Goal: Task Accomplishment & Management: Use online tool/utility

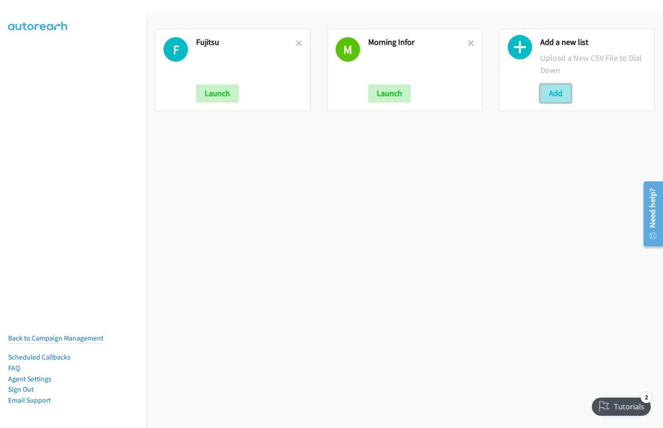
click at [550, 94] on button "Add" at bounding box center [556, 93] width 31 height 18
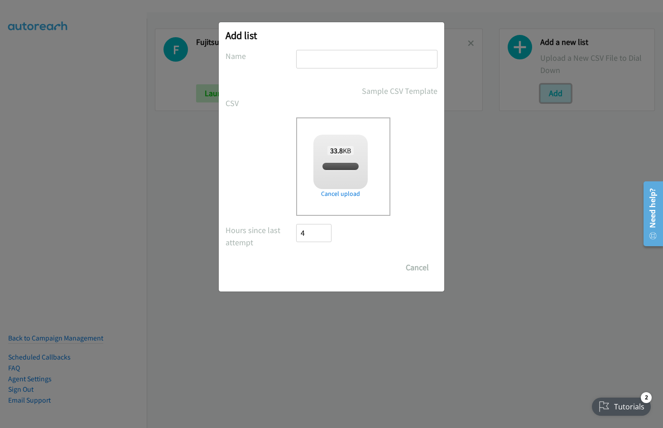
checkbox input "true"
click at [324, 58] on input "text" at bounding box center [366, 59] width 141 height 19
type input "Split 1"
click at [296, 258] on input "Save List" at bounding box center [320, 267] width 48 height 18
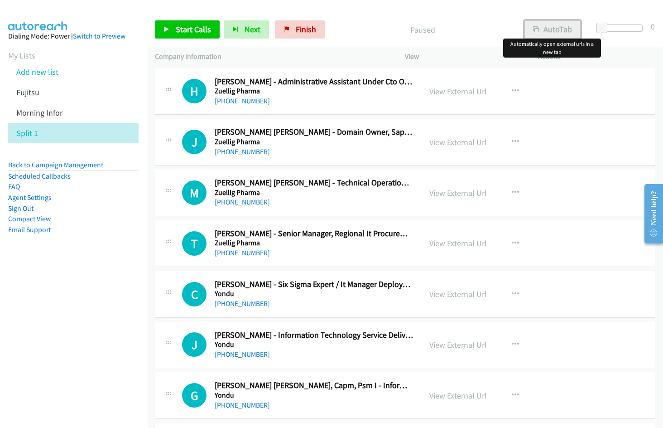
click at [550, 36] on button "AutoTab" at bounding box center [553, 29] width 56 height 18
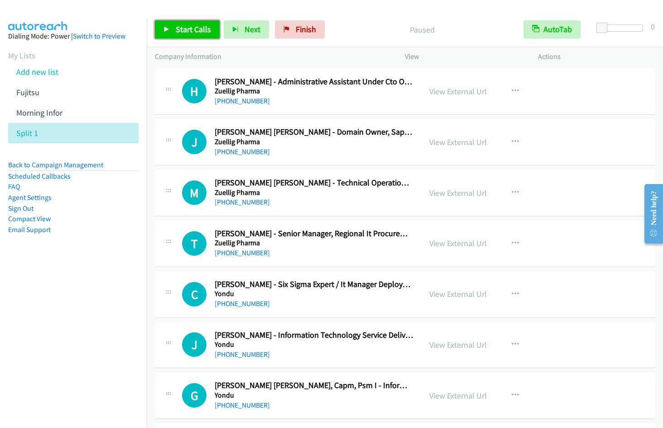
click at [191, 32] on span "Start Calls" at bounding box center [193, 29] width 35 height 10
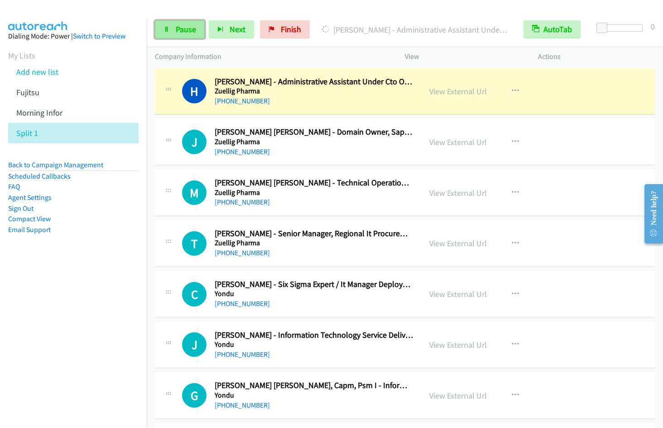
click at [195, 29] on span "Pause" at bounding box center [186, 29] width 20 height 10
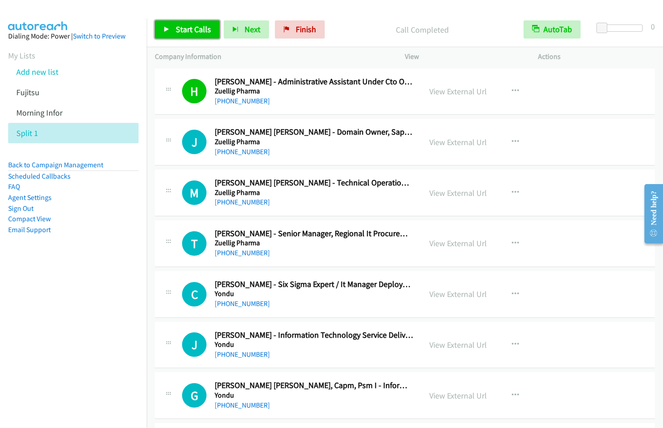
click at [181, 37] on link "Start Calls" at bounding box center [187, 29] width 65 height 18
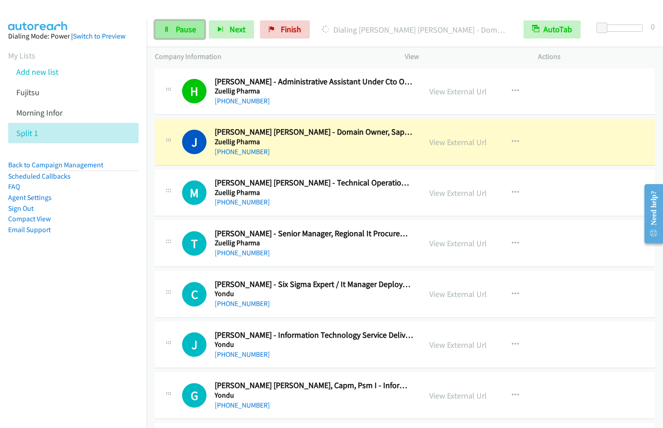
click at [185, 36] on link "Pause" at bounding box center [180, 29] width 50 height 18
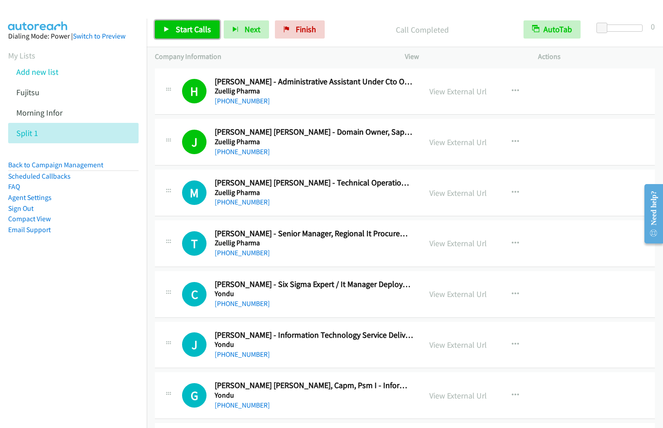
click at [178, 34] on span "Start Calls" at bounding box center [193, 29] width 35 height 10
click at [512, 140] on icon "button" at bounding box center [515, 141] width 7 height 7
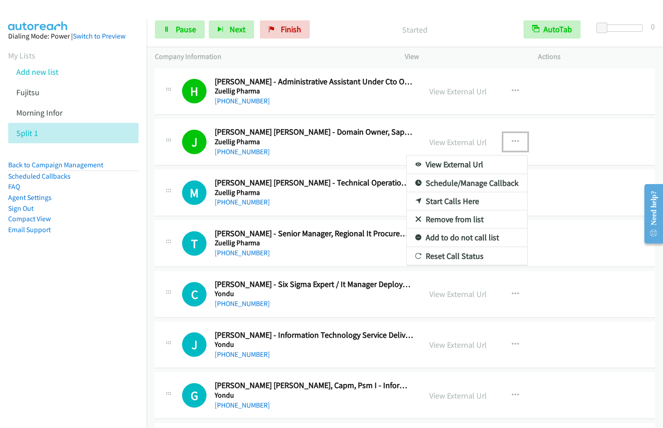
click at [450, 219] on link "Remove from list" at bounding box center [467, 219] width 121 height 18
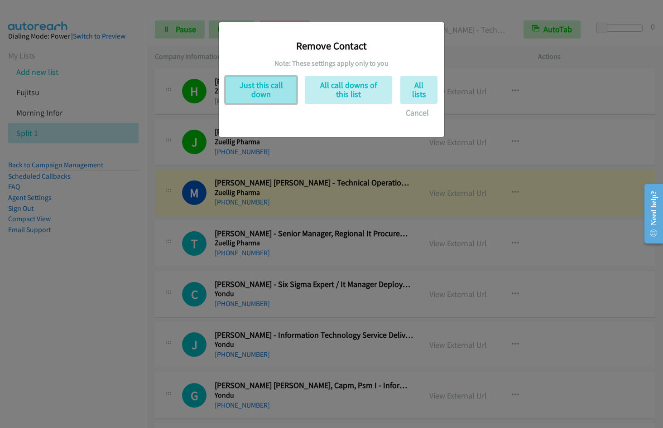
click at [256, 97] on button "Just this call down" at bounding box center [261, 90] width 71 height 28
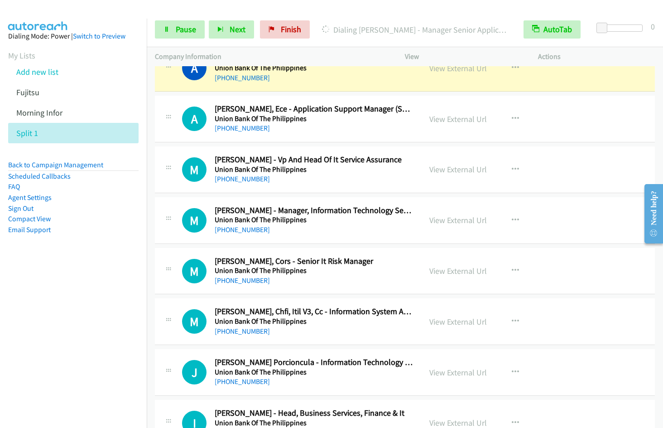
scroll to position [1119, 0]
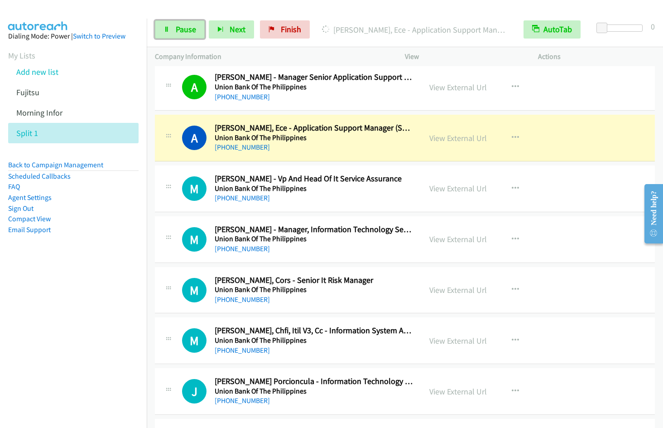
drag, startPoint x: 175, startPoint y: 28, endPoint x: 203, endPoint y: 19, distance: 28.8
click at [176, 28] on span "Pause" at bounding box center [186, 29] width 20 height 10
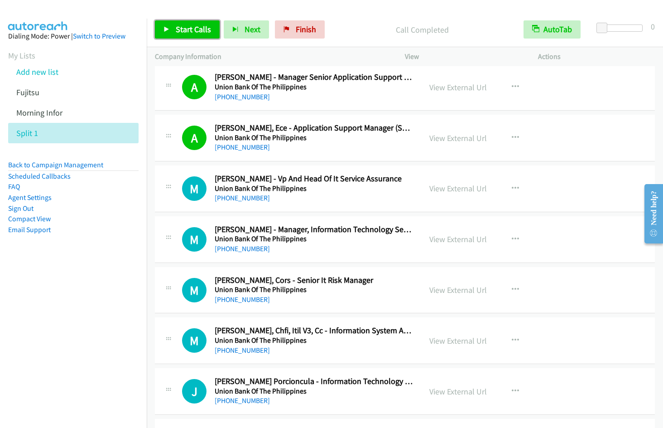
click at [189, 23] on link "Start Calls" at bounding box center [187, 29] width 65 height 18
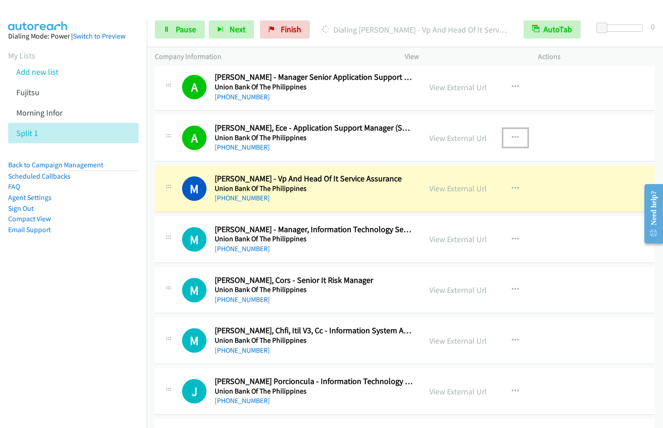
click at [506, 133] on button "button" at bounding box center [515, 138] width 24 height 18
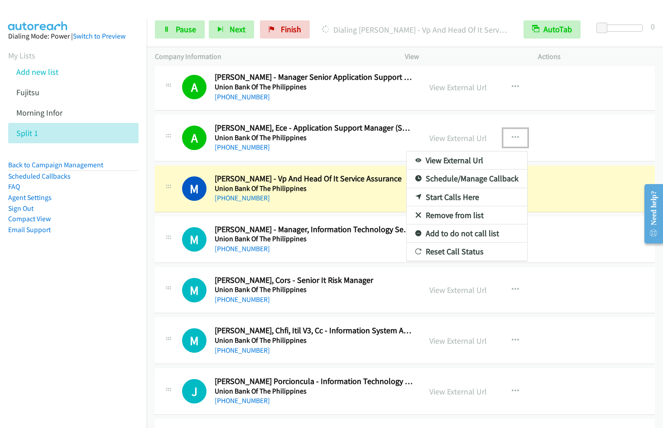
click at [454, 215] on link "Remove from list" at bounding box center [467, 215] width 121 height 18
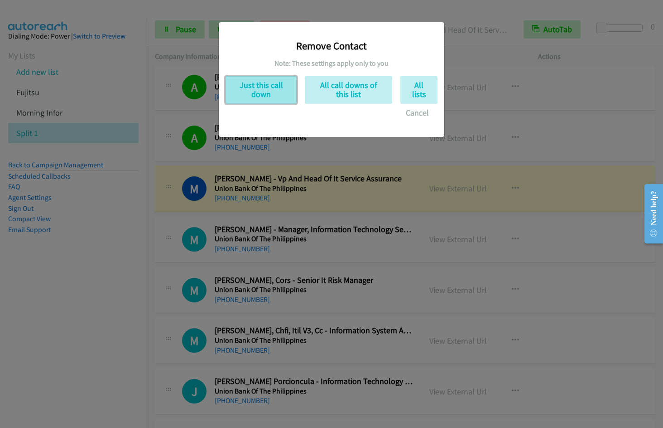
click at [266, 93] on button "Just this call down" at bounding box center [261, 90] width 71 height 28
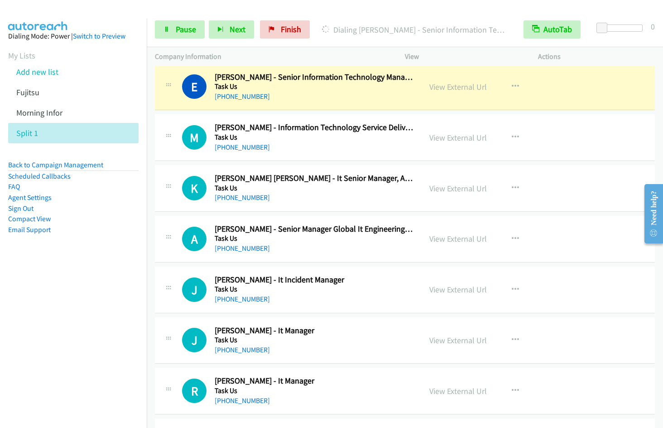
scroll to position [1616, 0]
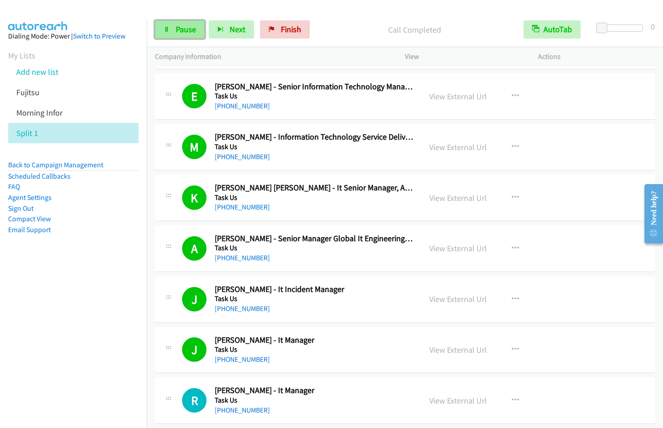
click at [178, 34] on span "Pause" at bounding box center [186, 29] width 20 height 10
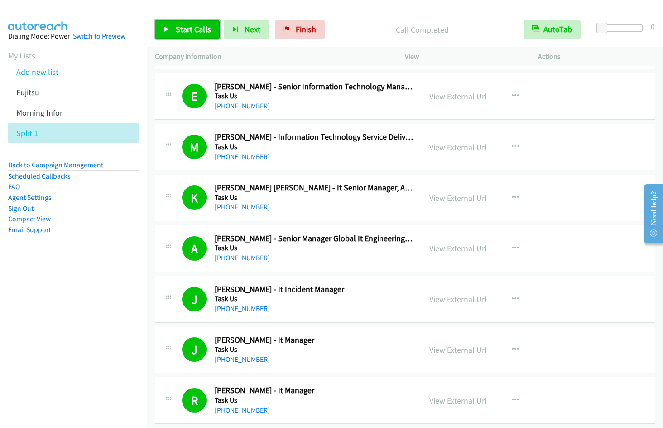
click at [184, 27] on span "Start Calls" at bounding box center [193, 29] width 35 height 10
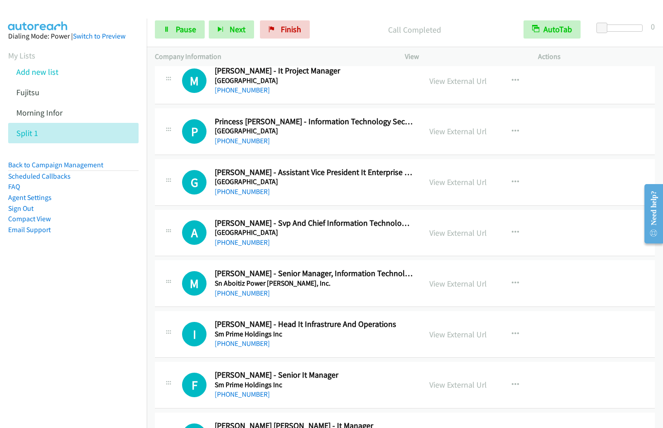
scroll to position [2491, 0]
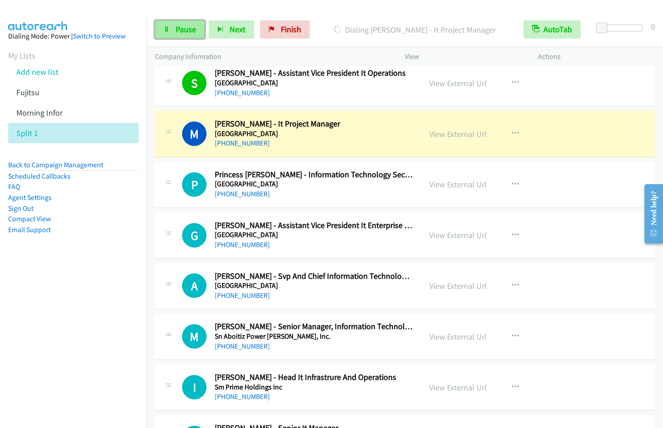
click at [198, 34] on link "Pause" at bounding box center [180, 29] width 50 height 18
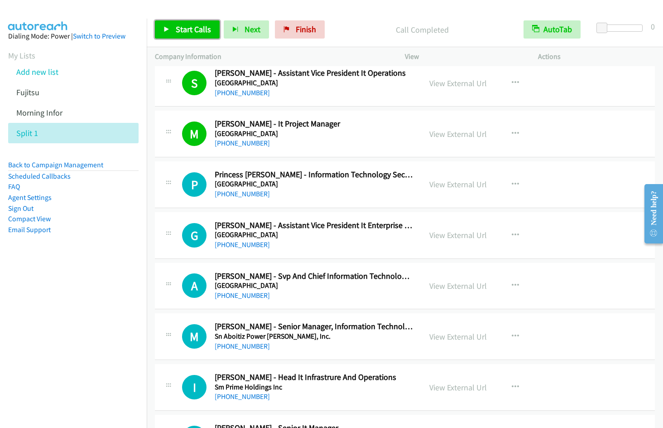
click at [189, 30] on span "Start Calls" at bounding box center [193, 29] width 35 height 10
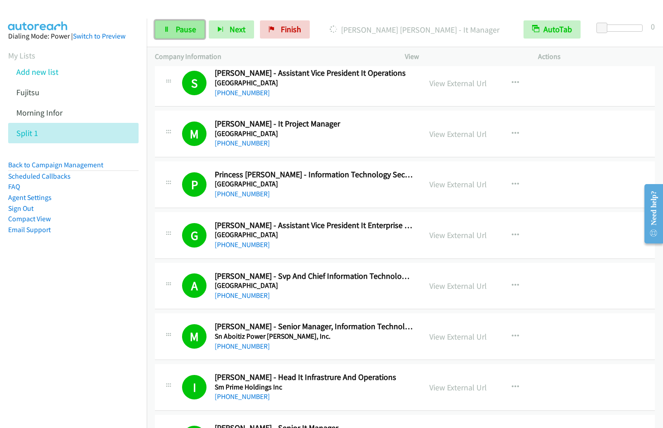
click at [183, 34] on link "Pause" at bounding box center [180, 29] width 50 height 18
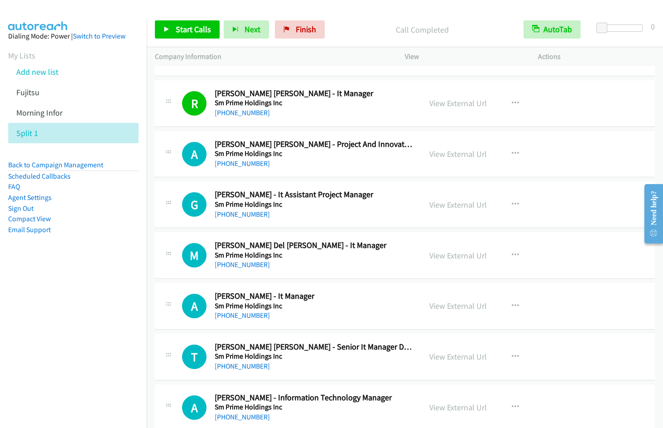
scroll to position [2852, 0]
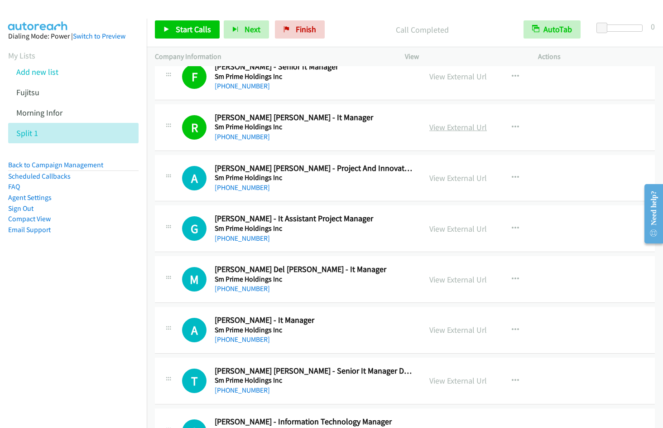
click at [430, 126] on link "View External Url" at bounding box center [459, 127] width 58 height 10
click at [182, 19] on div "Start Calls Pause Next Finish Call Completed AutoTab AutoTab 0" at bounding box center [405, 29] width 517 height 35
click at [181, 20] on link "Start Calls" at bounding box center [187, 29] width 65 height 18
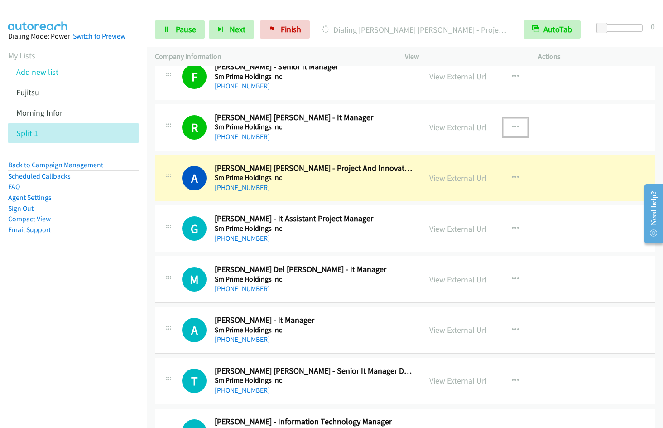
click at [512, 124] on icon "button" at bounding box center [515, 127] width 7 height 7
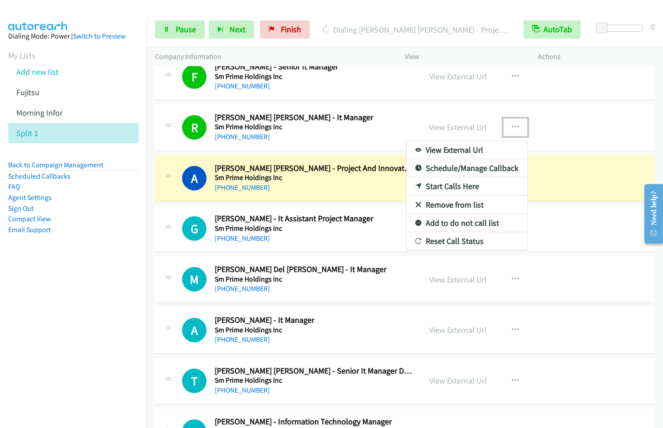
click at [450, 203] on link "Remove from list" at bounding box center [467, 205] width 121 height 18
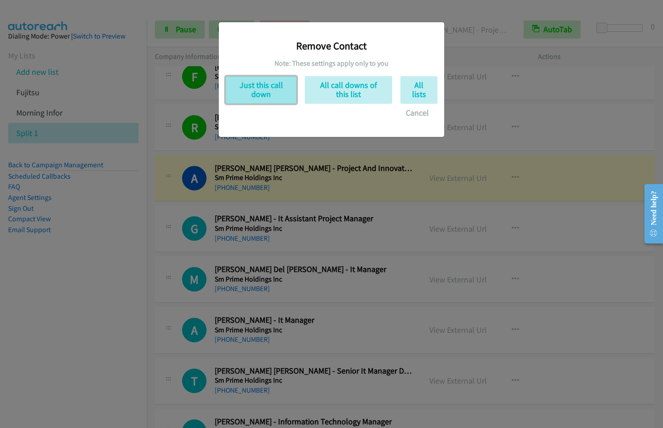
click at [257, 79] on button "Just this call down" at bounding box center [261, 90] width 71 height 28
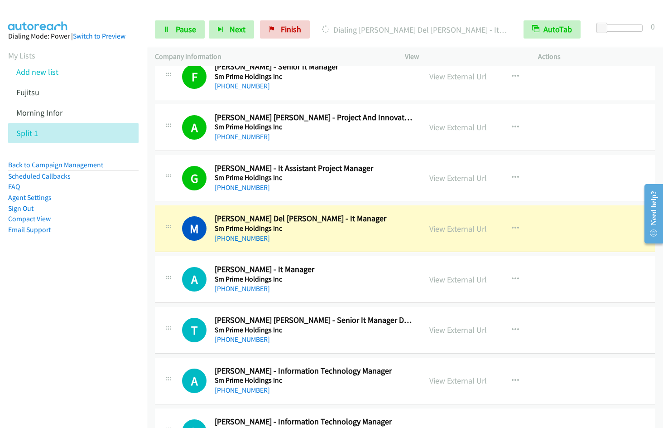
click at [123, 263] on aside "Dialing Mode: Power | Switch to Preview My Lists Add new list Fujitsu Morning I…" at bounding box center [73, 147] width 147 height 257
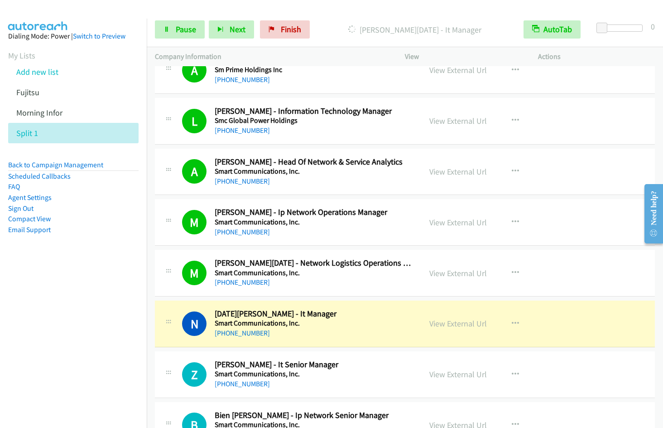
scroll to position [3473, 0]
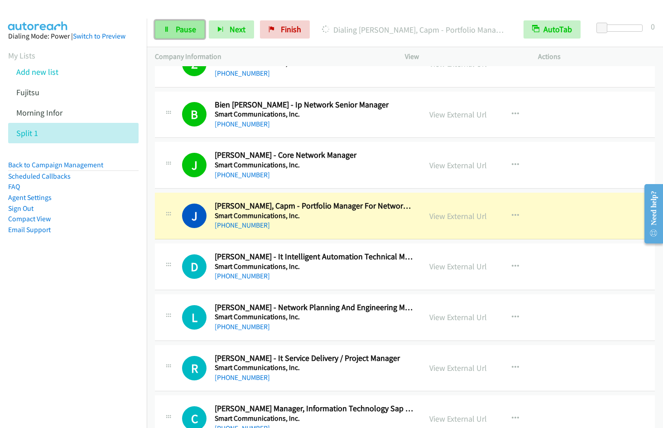
drag, startPoint x: 181, startPoint y: 34, endPoint x: 192, endPoint y: 34, distance: 11.3
click at [181, 34] on span "Pause" at bounding box center [186, 29] width 20 height 10
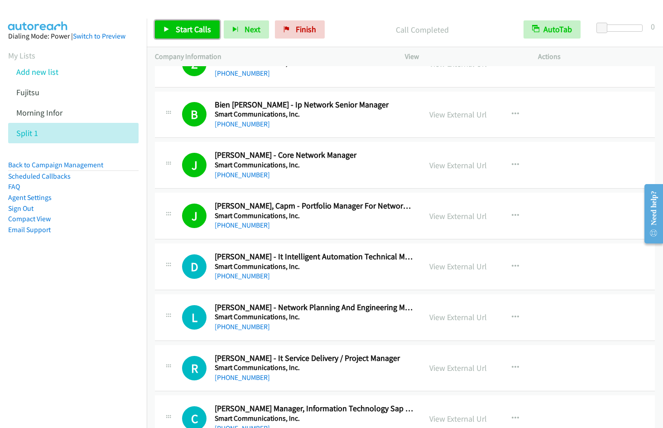
drag, startPoint x: 181, startPoint y: 31, endPoint x: 324, endPoint y: 97, distance: 156.7
click at [181, 31] on span "Start Calls" at bounding box center [193, 29] width 35 height 10
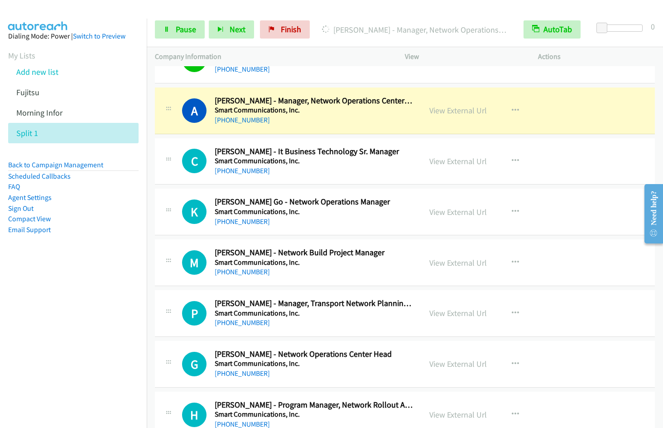
scroll to position [4218, 0]
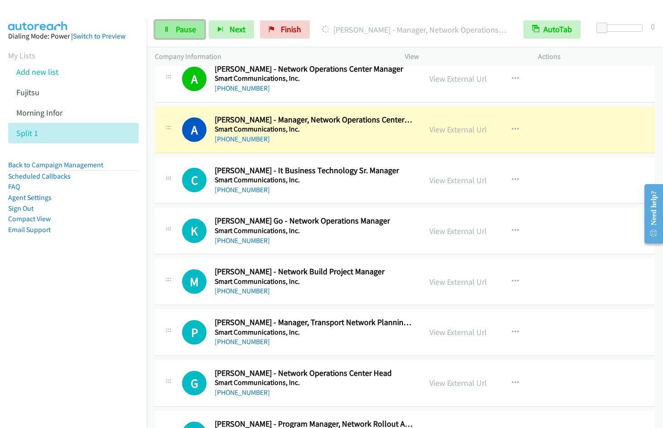
drag, startPoint x: 185, startPoint y: 26, endPoint x: 199, endPoint y: 23, distance: 14.0
click at [185, 26] on span "Pause" at bounding box center [186, 29] width 20 height 10
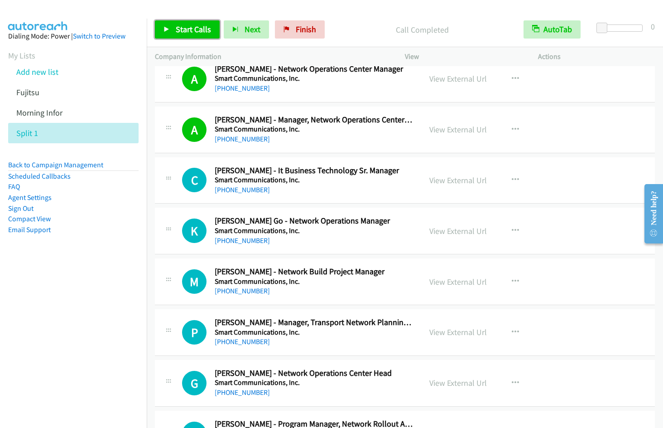
click at [179, 35] on link "Start Calls" at bounding box center [187, 29] width 65 height 18
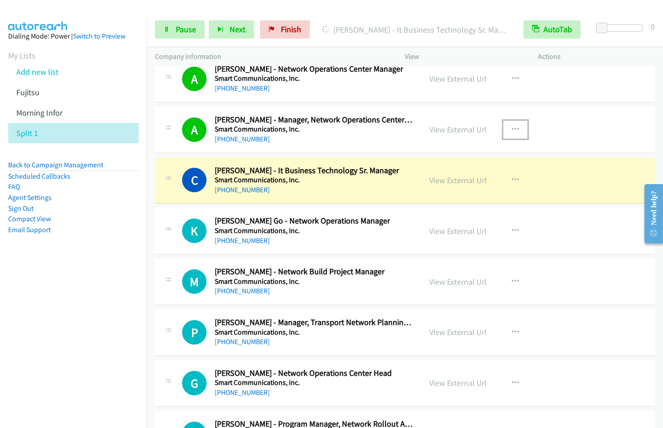
click at [508, 130] on button "button" at bounding box center [515, 130] width 24 height 18
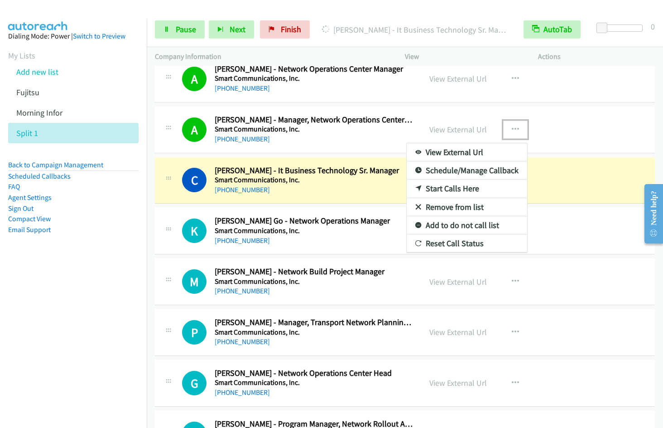
click at [459, 208] on link "Remove from list" at bounding box center [467, 207] width 121 height 18
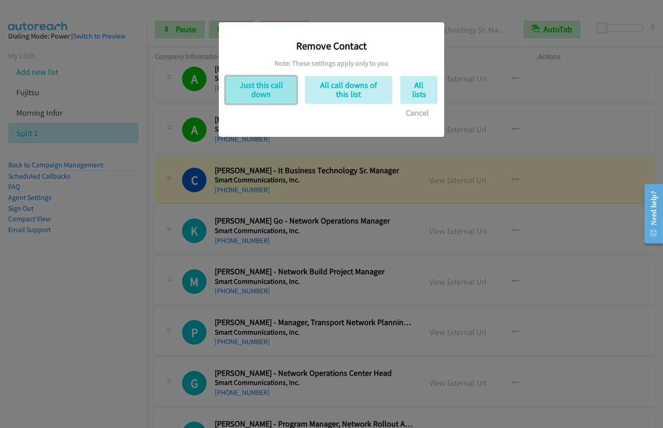
click at [267, 97] on button "Just this call down" at bounding box center [261, 90] width 71 height 28
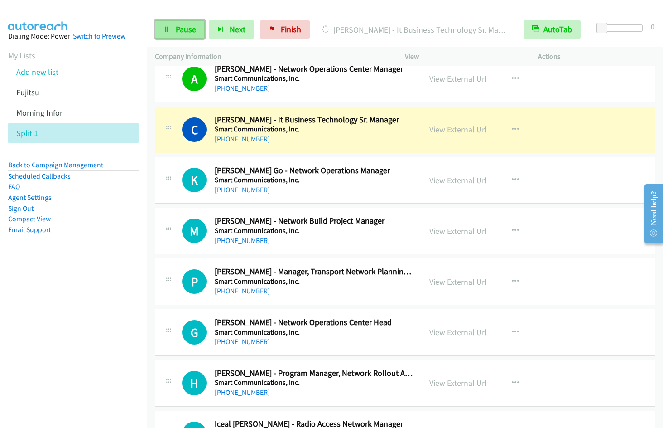
click at [186, 33] on span "Pause" at bounding box center [186, 29] width 20 height 10
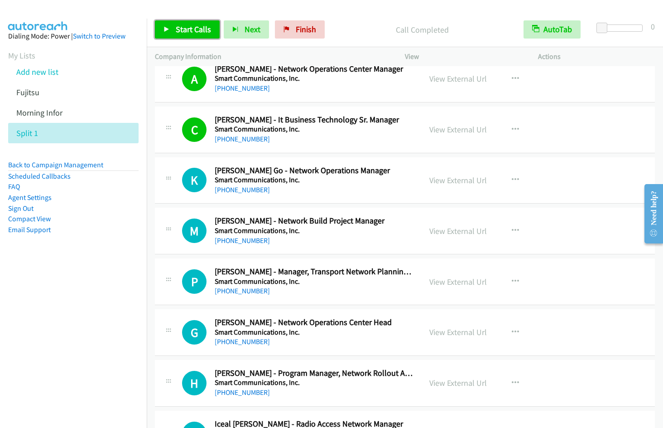
click at [176, 32] on span "Start Calls" at bounding box center [193, 29] width 35 height 10
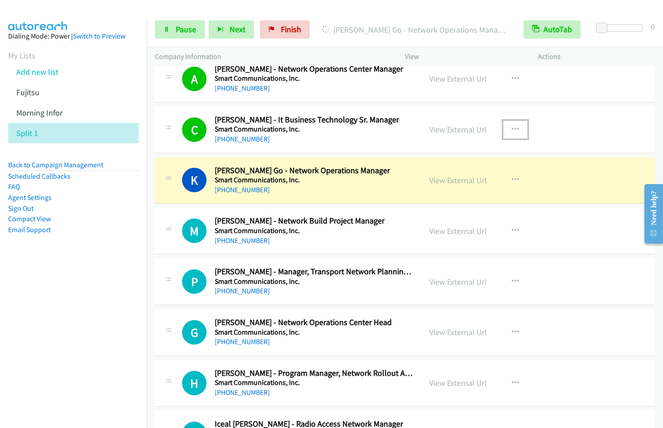
click at [507, 130] on button "button" at bounding box center [515, 130] width 24 height 18
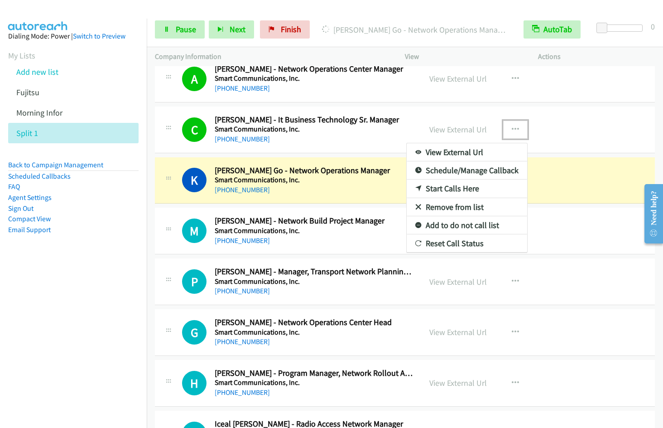
click at [456, 208] on link "Remove from list" at bounding box center [467, 207] width 121 height 18
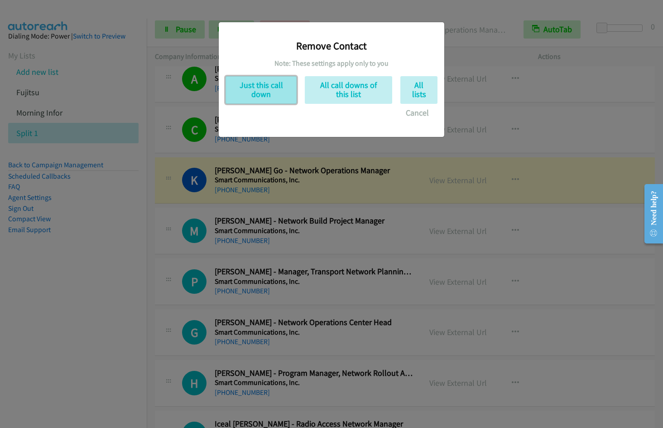
click at [285, 92] on button "Just this call down" at bounding box center [261, 90] width 71 height 28
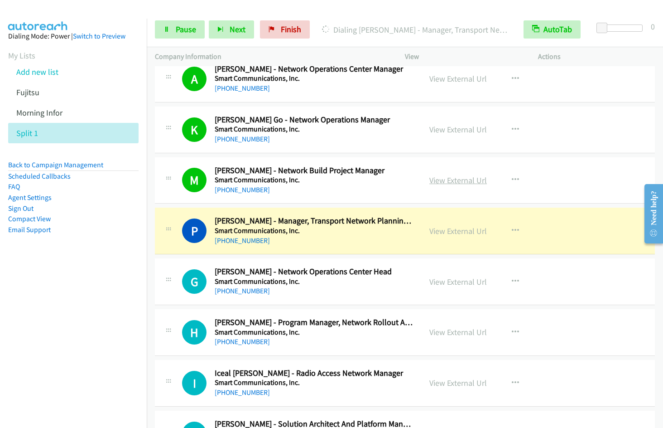
click at [445, 179] on link "View External Url" at bounding box center [459, 180] width 58 height 10
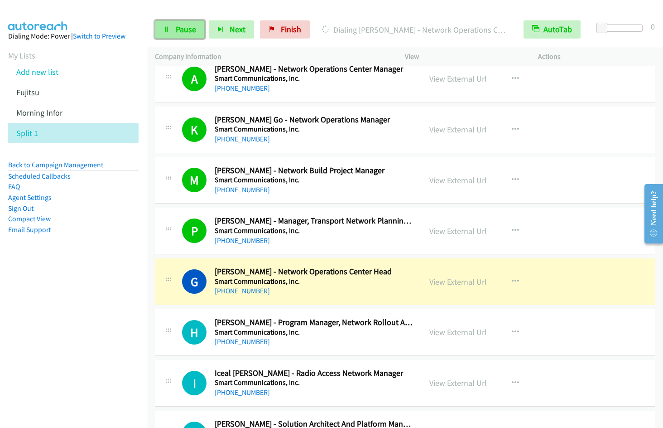
click at [169, 32] on icon at bounding box center [167, 30] width 6 height 6
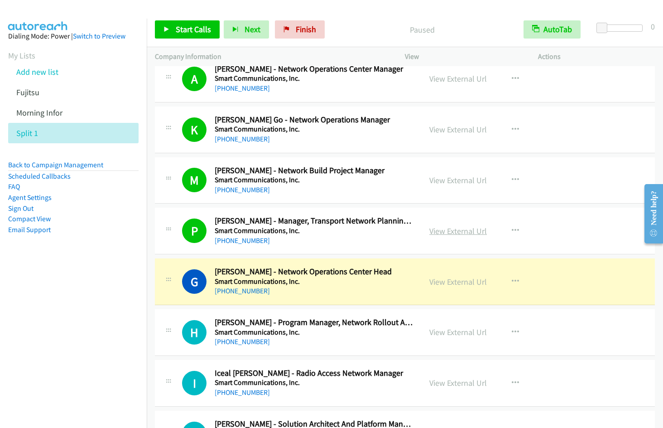
click at [475, 227] on link "View External Url" at bounding box center [459, 231] width 58 height 10
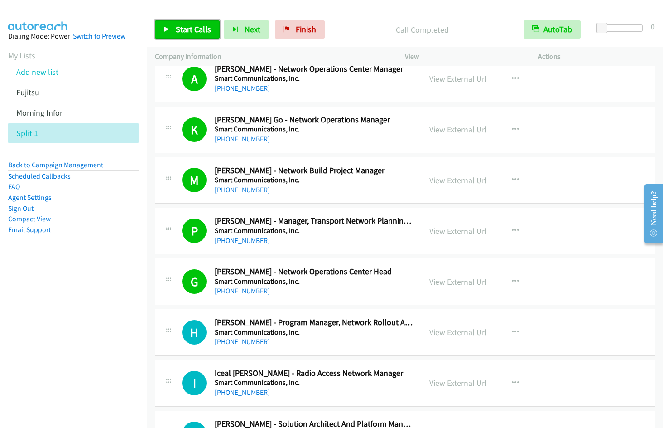
click at [192, 24] on span "Start Calls" at bounding box center [193, 29] width 35 height 10
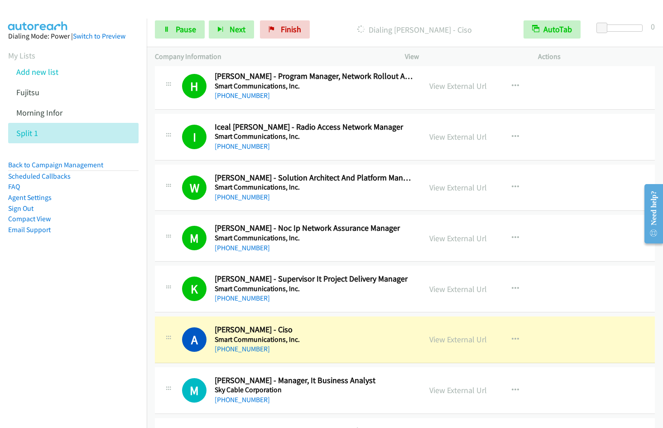
scroll to position [4775, 0]
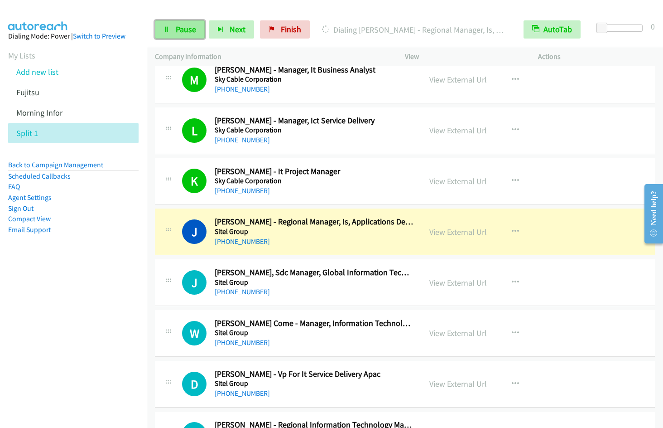
click at [175, 30] on link "Pause" at bounding box center [180, 29] width 50 height 18
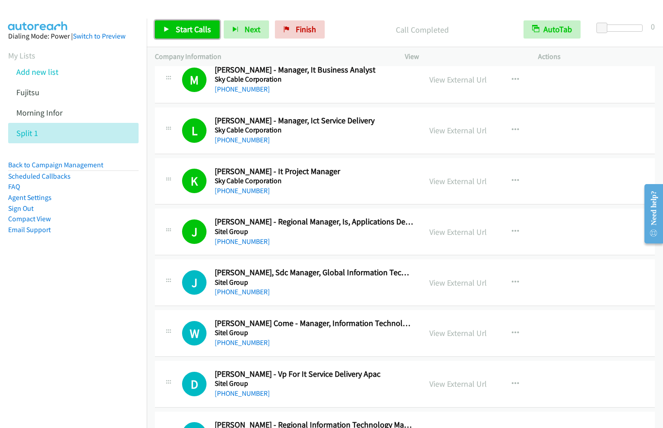
click at [183, 32] on span "Start Calls" at bounding box center [193, 29] width 35 height 10
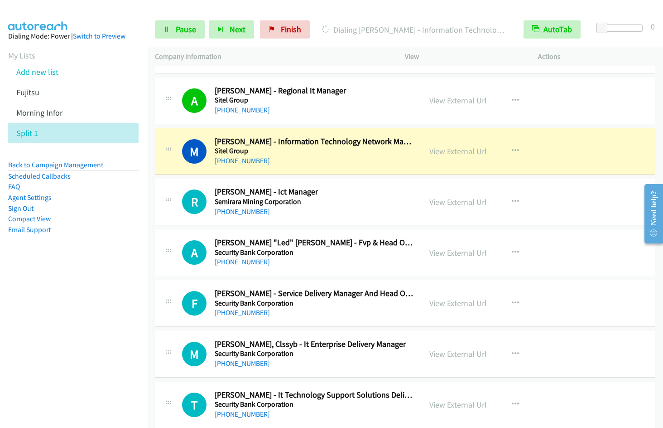
scroll to position [5356, 0]
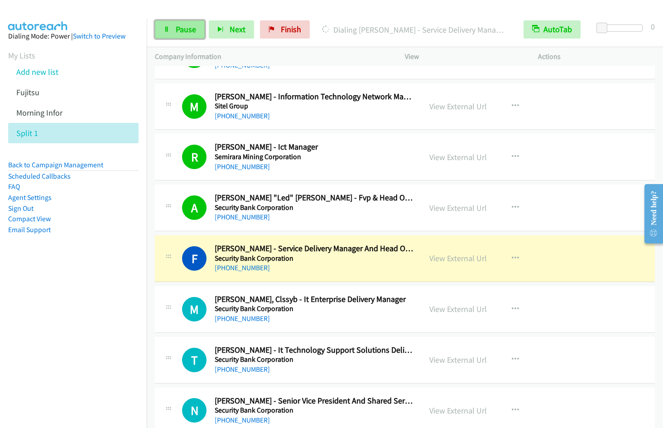
click at [180, 25] on span "Pause" at bounding box center [186, 29] width 20 height 10
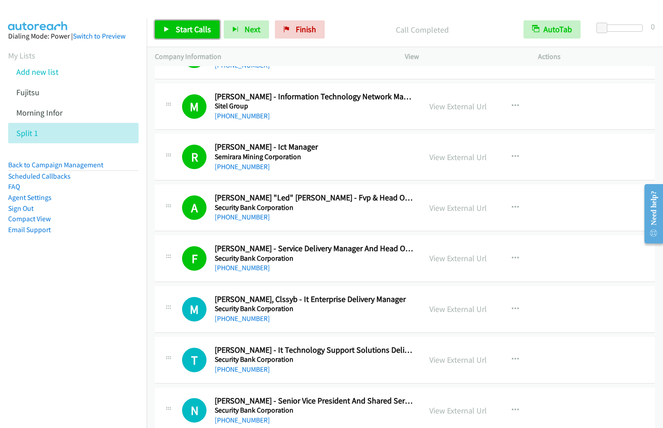
click at [190, 36] on link "Start Calls" at bounding box center [187, 29] width 65 height 18
click at [516, 256] on button "button" at bounding box center [515, 258] width 24 height 18
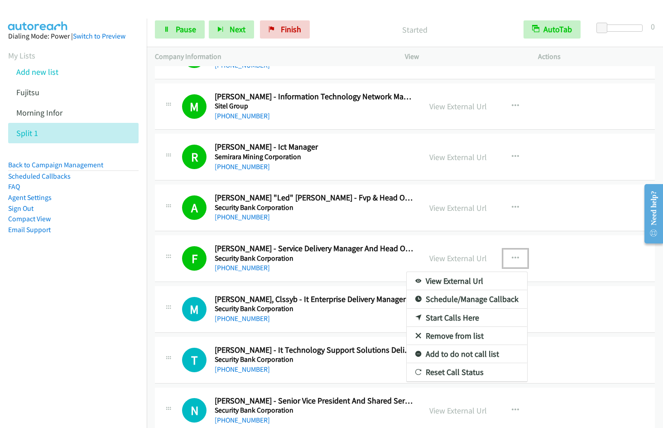
click at [457, 335] on link "Remove from list" at bounding box center [467, 336] width 121 height 18
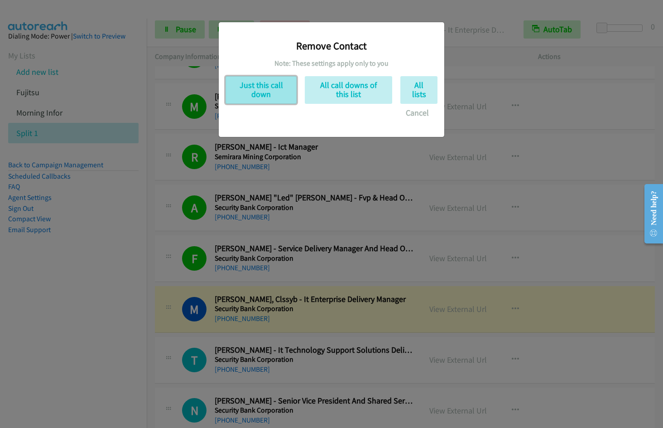
click at [273, 91] on button "Just this call down" at bounding box center [261, 90] width 71 height 28
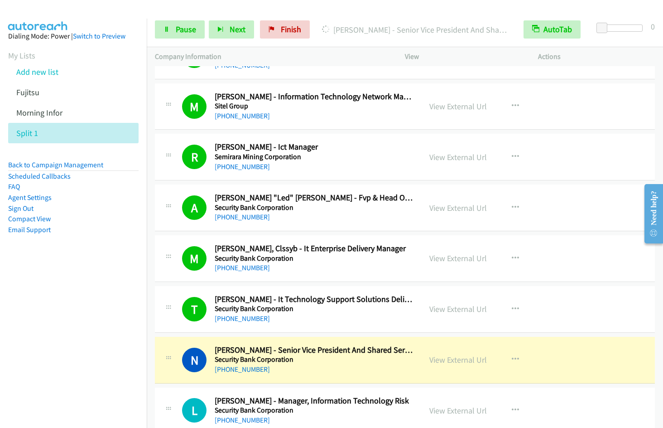
scroll to position [5666, 0]
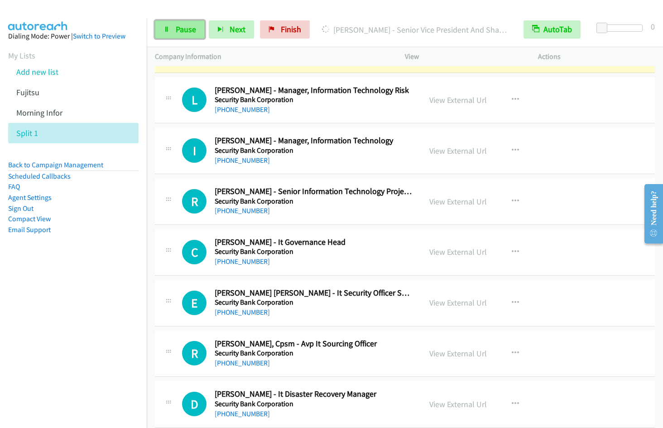
click at [176, 31] on span "Pause" at bounding box center [186, 29] width 20 height 10
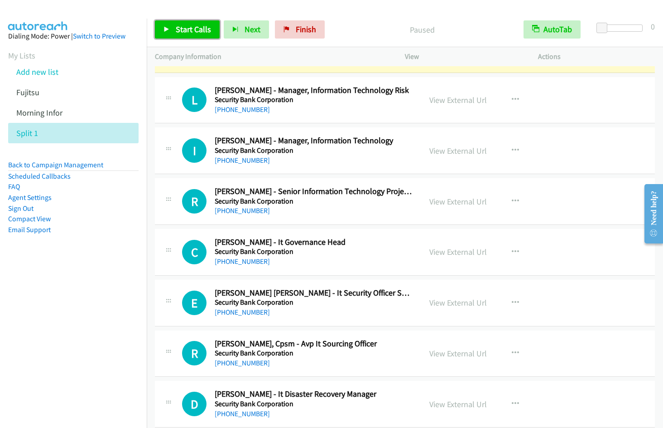
click at [198, 27] on span "Start Calls" at bounding box center [193, 29] width 35 height 10
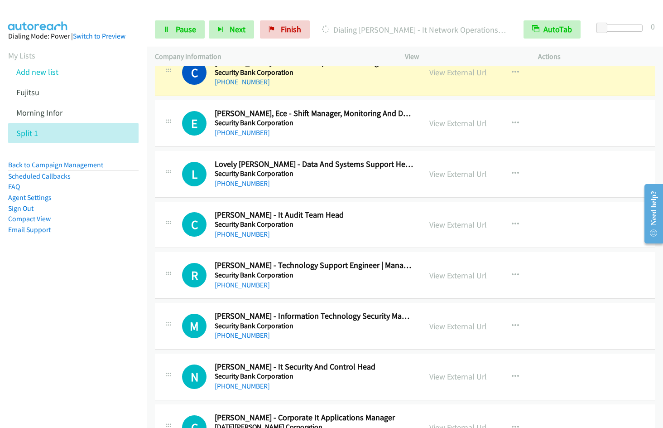
scroll to position [6334, 0]
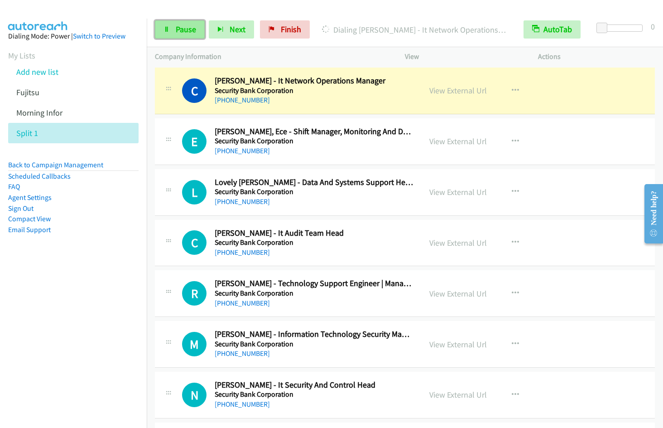
click at [184, 31] on span "Pause" at bounding box center [186, 29] width 20 height 10
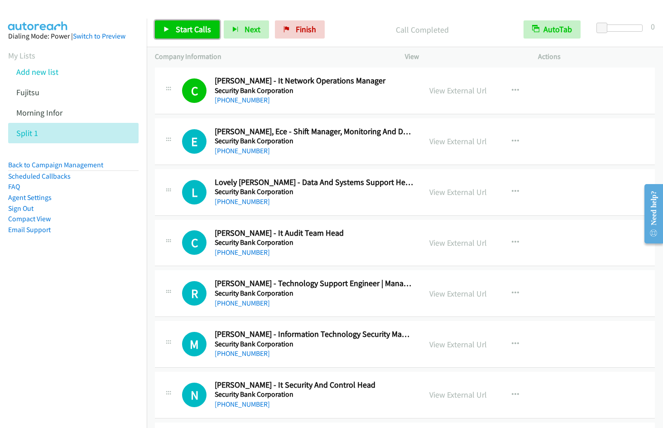
click at [186, 26] on span "Start Calls" at bounding box center [193, 29] width 35 height 10
click at [512, 91] on icon "button" at bounding box center [515, 90] width 7 height 7
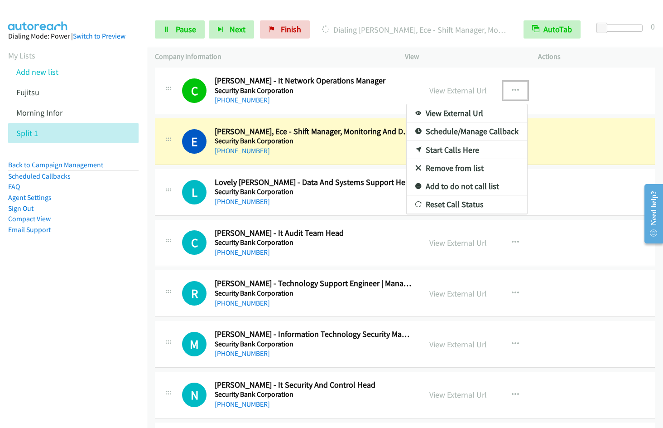
click at [462, 165] on link "Remove from list" at bounding box center [467, 168] width 121 height 18
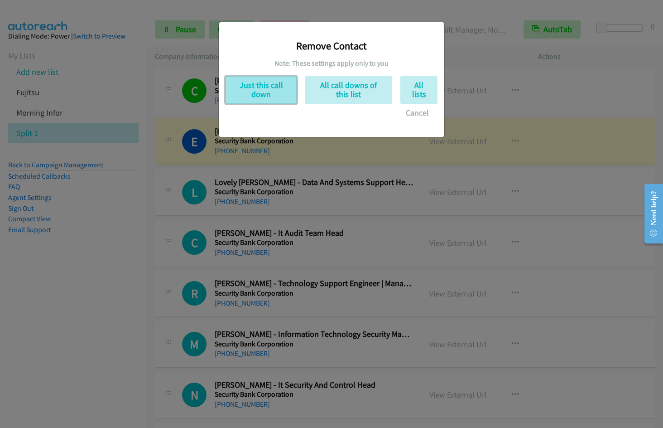
click at [251, 100] on button "Just this call down" at bounding box center [261, 90] width 71 height 28
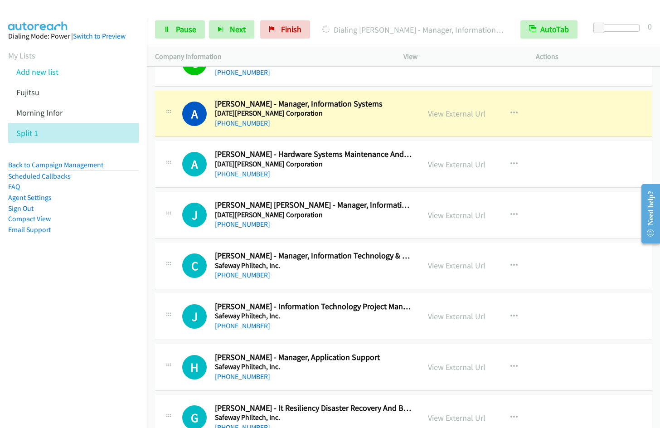
scroll to position [6681, 0]
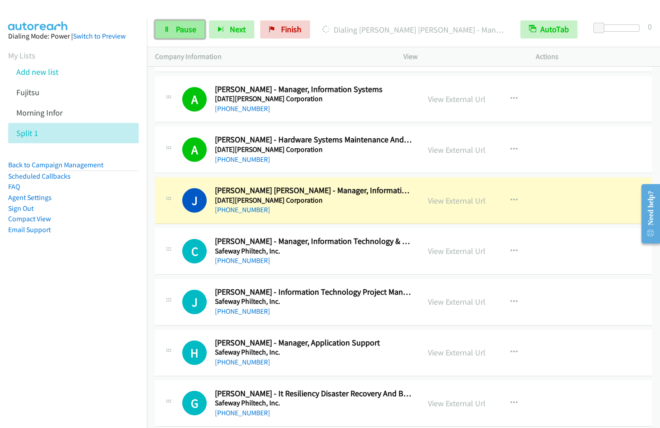
click at [171, 34] on link "Pause" at bounding box center [180, 29] width 50 height 18
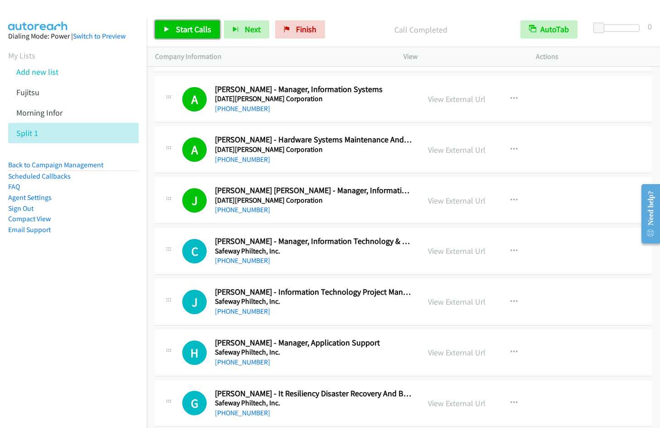
click at [184, 32] on span "Start Calls" at bounding box center [193, 29] width 35 height 10
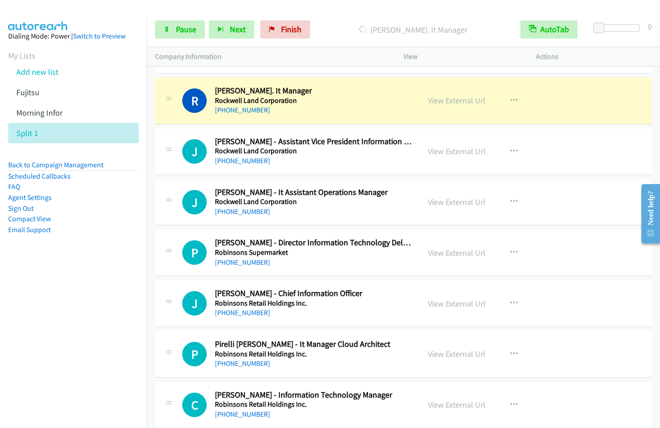
scroll to position [7378, 0]
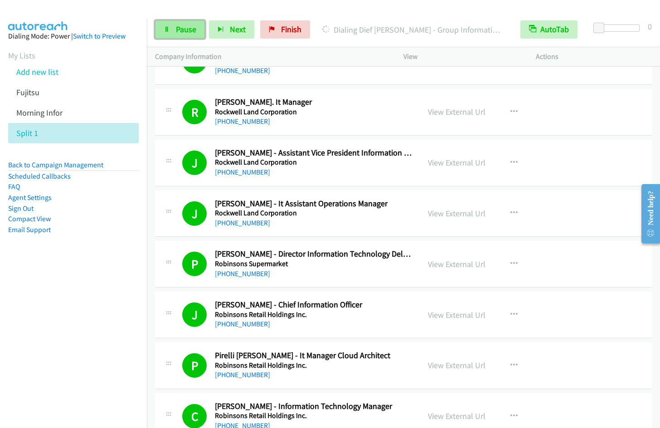
drag, startPoint x: 178, startPoint y: 32, endPoint x: 186, endPoint y: 31, distance: 8.7
click at [178, 32] on span "Pause" at bounding box center [186, 29] width 20 height 10
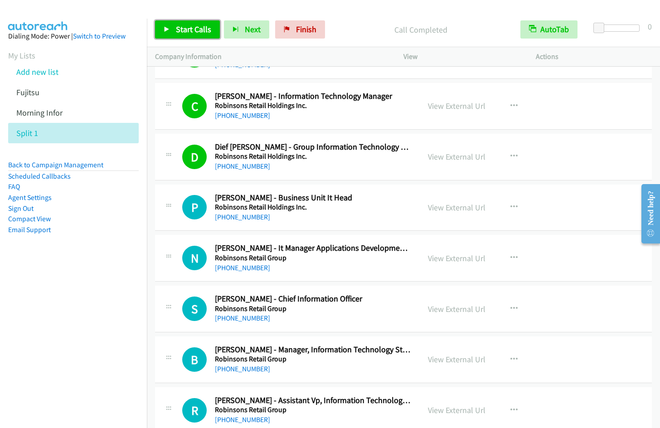
click at [182, 25] on span "Start Calls" at bounding box center [193, 29] width 35 height 10
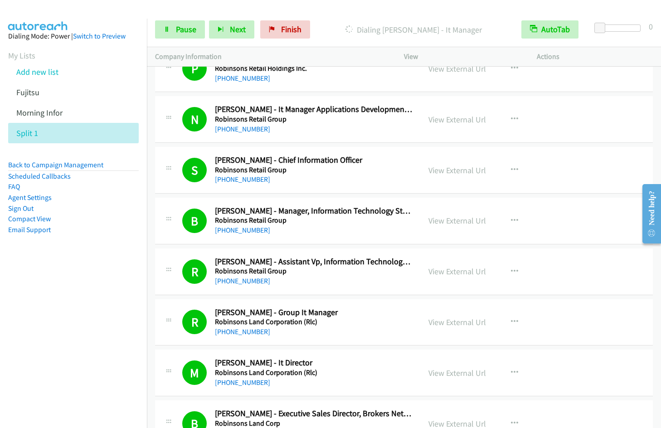
scroll to position [7960, 0]
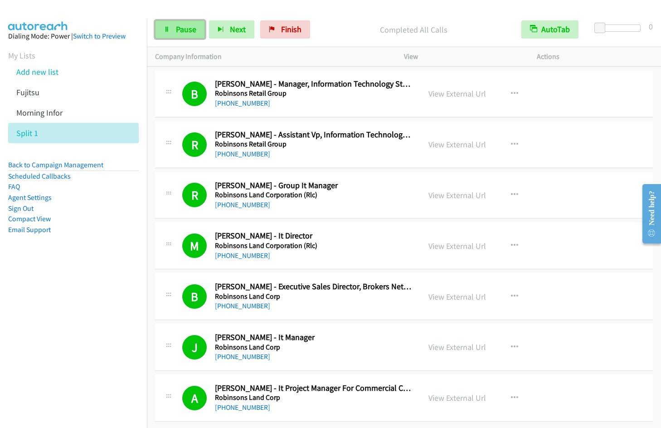
click at [177, 28] on span "Pause" at bounding box center [186, 29] width 20 height 10
drag, startPoint x: 298, startPoint y: 29, endPoint x: 364, endPoint y: 50, distance: 69.1
click at [298, 29] on span "Finish" at bounding box center [306, 29] width 20 height 10
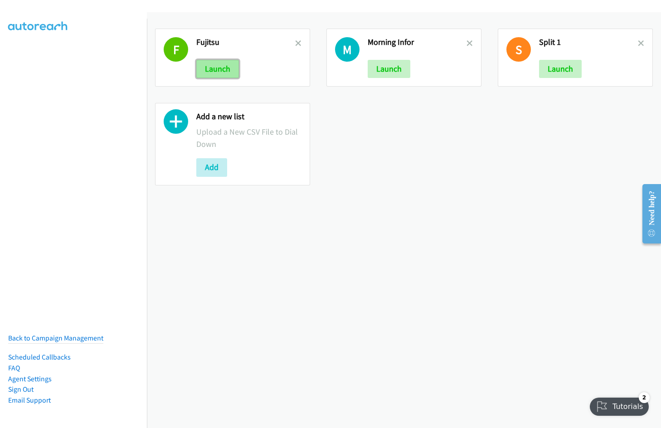
click at [210, 67] on button "Launch" at bounding box center [217, 69] width 43 height 18
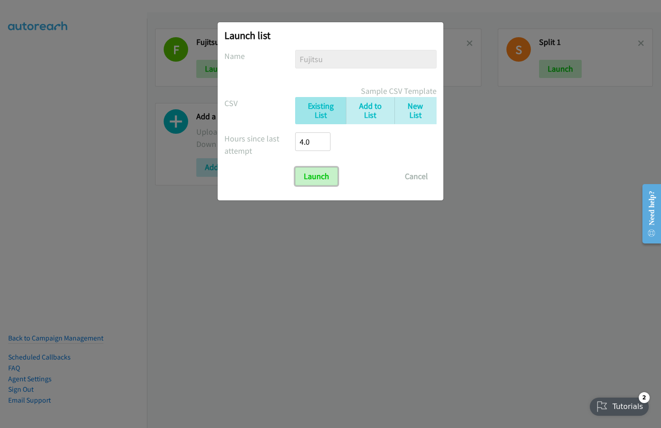
drag, startPoint x: 313, startPoint y: 174, endPoint x: 410, endPoint y: 26, distance: 176.3
click at [313, 174] on input "Launch" at bounding box center [316, 176] width 43 height 18
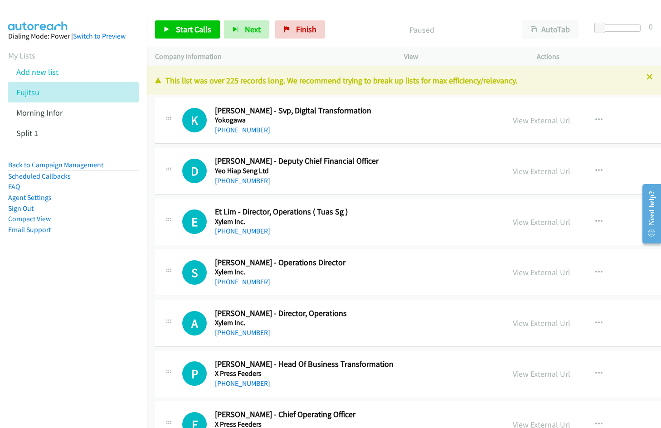
click at [368, 18] on div "Start Calls Pause Next Finish Paused AutoTab AutoTab 0" at bounding box center [404, 29] width 514 height 35
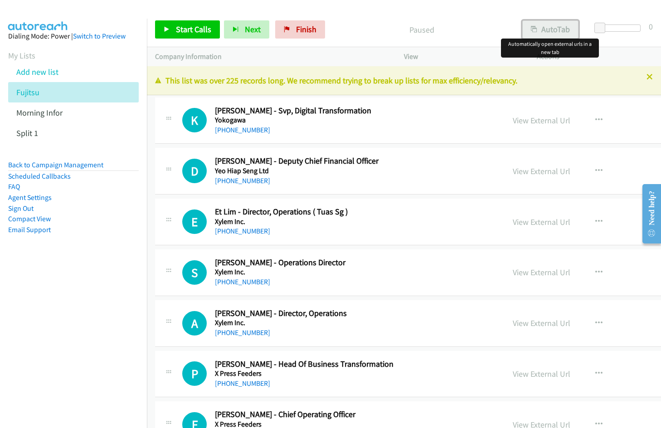
click at [536, 28] on icon "button" at bounding box center [534, 30] width 6 height 6
click at [513, 120] on link "View External Url" at bounding box center [542, 120] width 58 height 10
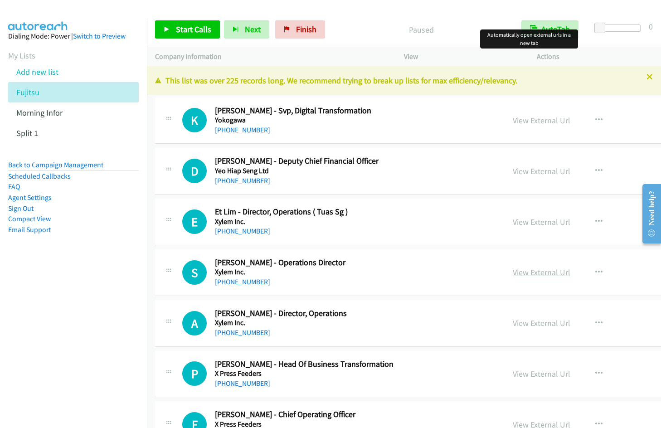
click at [513, 271] on link "View External Url" at bounding box center [542, 272] width 58 height 10
click at [513, 321] on link "View External Url" at bounding box center [542, 323] width 58 height 10
drag, startPoint x: 290, startPoint y: 34, endPoint x: 366, endPoint y: 51, distance: 78.1
click at [290, 34] on link "Finish" at bounding box center [300, 29] width 50 height 18
